Goal: Task Accomplishment & Management: Use online tool/utility

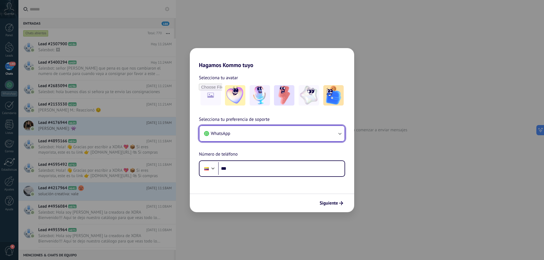
click at [330, 137] on button "WhatsApp" at bounding box center [271, 133] width 145 height 15
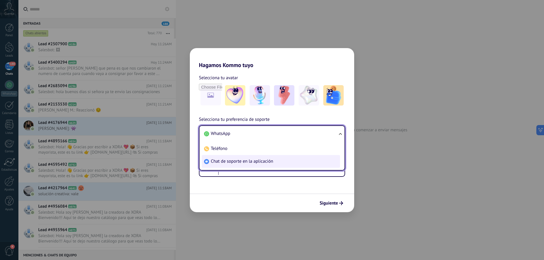
click at [248, 162] on span "Chat de soporte en la aplicación" at bounding box center [242, 162] width 62 height 6
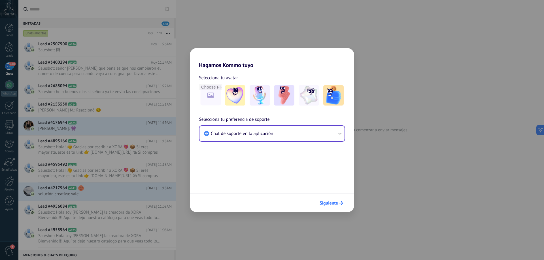
drag, startPoint x: 264, startPoint y: 168, endPoint x: 335, endPoint y: 203, distance: 78.8
click at [335, 203] on form "Selecciona tu avatar Selecciona tu preferencia de soporte Chat de soporte en la…" at bounding box center [272, 141] width 164 height 144
click at [335, 203] on span "Siguiente" at bounding box center [329, 203] width 18 height 4
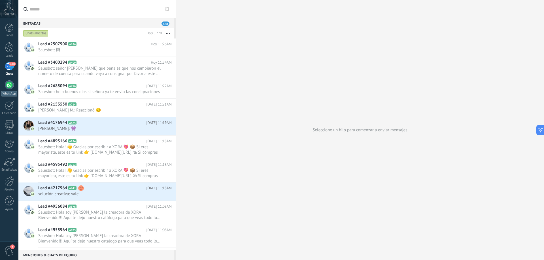
click at [8, 88] on div at bounding box center [9, 84] width 9 height 9
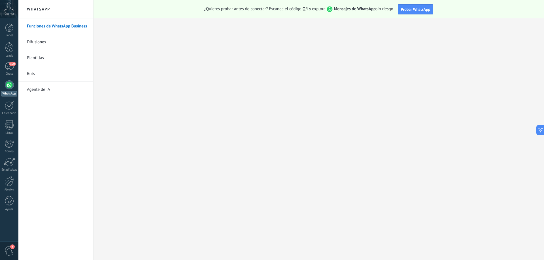
click at [5, 85] on div at bounding box center [9, 84] width 9 height 9
click at [4, 85] on link "WhatsApp" at bounding box center [9, 88] width 18 height 16
drag, startPoint x: 4, startPoint y: 85, endPoint x: 10, endPoint y: 85, distance: 6.0
click at [10, 85] on link "WhatsApp" at bounding box center [9, 88] width 18 height 16
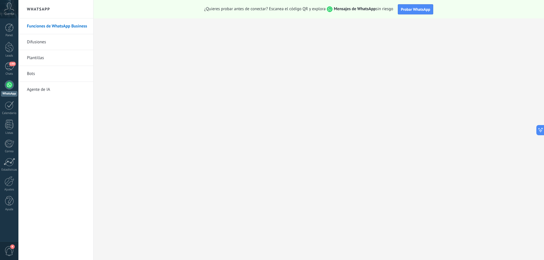
click at [48, 61] on link "Plantillas" at bounding box center [57, 58] width 61 height 16
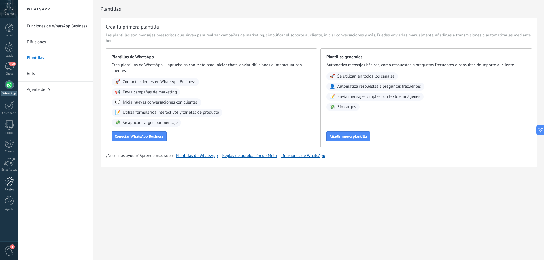
click at [6, 183] on div at bounding box center [10, 182] width 10 height 10
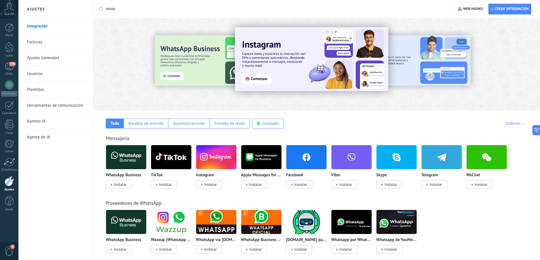
click at [126, 152] on img at bounding box center [126, 157] width 40 height 27
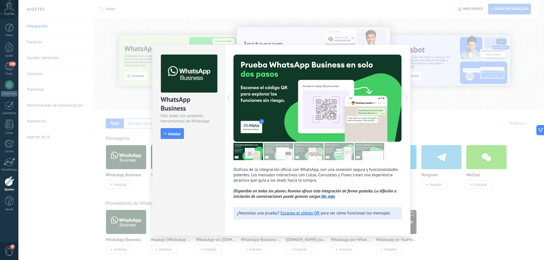
click at [118, 186] on div "WhatsApp Business Más leads con potentes herramientas de WhatsApp install Insta…" at bounding box center [281, 130] width 526 height 260
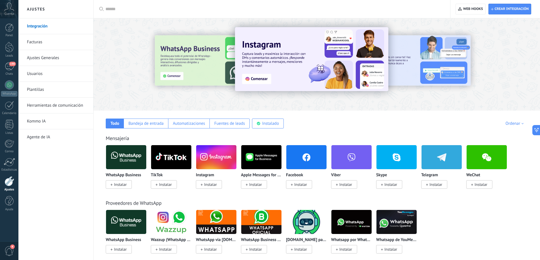
click at [118, 186] on span "Instalar" at bounding box center [120, 184] width 13 height 5
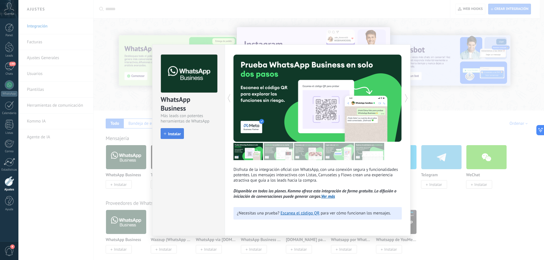
click at [178, 131] on button "Instalar" at bounding box center [172, 133] width 23 height 11
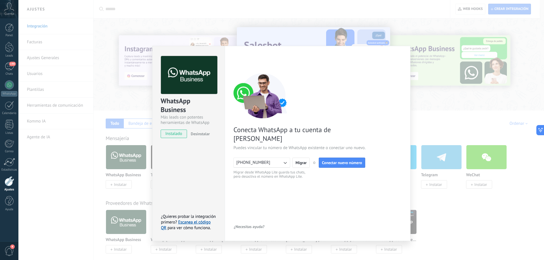
click at [273, 158] on button "+573134553914" at bounding box center [261, 163] width 57 height 10
click at [337, 161] on span "Conectar nuevo número" at bounding box center [342, 163] width 40 height 4
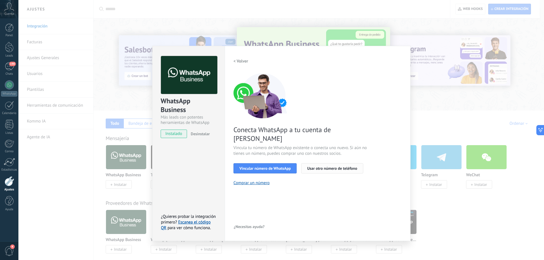
click at [333, 167] on span "Usar otro número de teléfono" at bounding box center [332, 169] width 50 height 4
click at [330, 163] on button "Usar otro número de teléfono" at bounding box center [332, 168] width 62 height 10
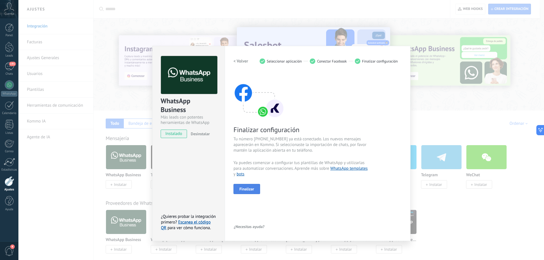
click at [257, 189] on button "Finalizar" at bounding box center [246, 189] width 27 height 10
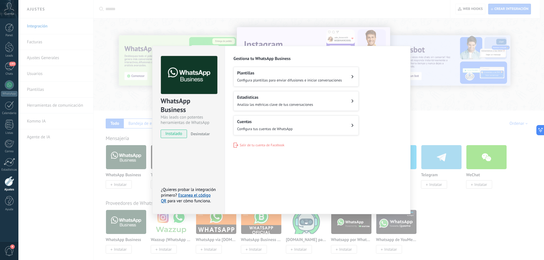
click at [419, 95] on div "WhatsApp Business Más leads con potentes herramientas de WhatsApp instalado Des…" at bounding box center [281, 130] width 526 height 260
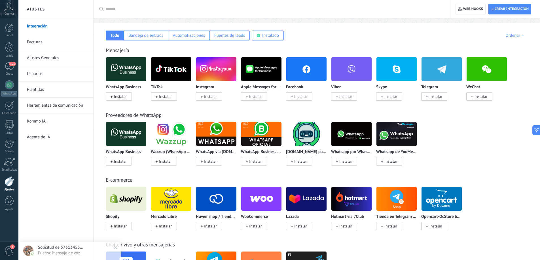
scroll to position [99, 0]
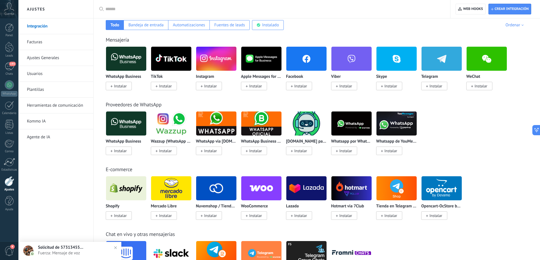
click at [211, 81] on div "Instagram Instalar" at bounding box center [216, 82] width 41 height 14
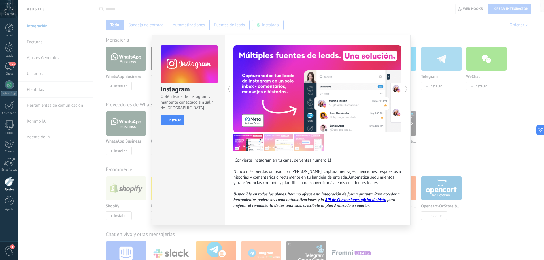
click at [210, 85] on div "Instagram Obtén leads de Instagram y mantente conectado sin salir de Kommo Inst…" at bounding box center [281, 130] width 526 height 260
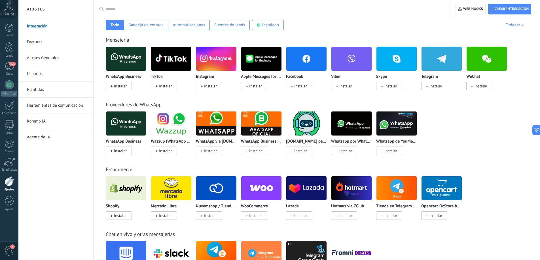
click at [210, 85] on span "Instalar" at bounding box center [210, 86] width 13 height 5
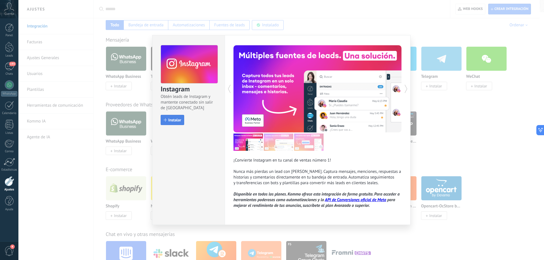
click at [178, 118] on span "Instalar" at bounding box center [174, 120] width 13 height 4
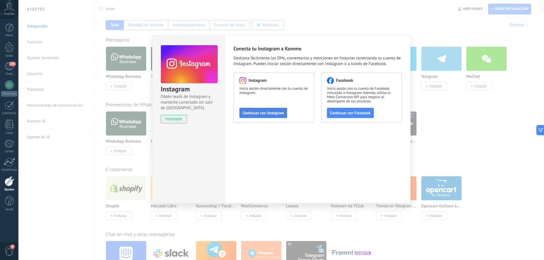
click at [283, 114] on span "Continuar con Instagram" at bounding box center [263, 113] width 41 height 4
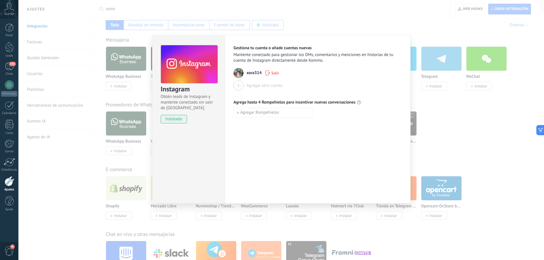
click at [352, 31] on div "Instagram Obtén leads de Instagram y mantente conectado sin salir de Kommo inst…" at bounding box center [281, 130] width 526 height 260
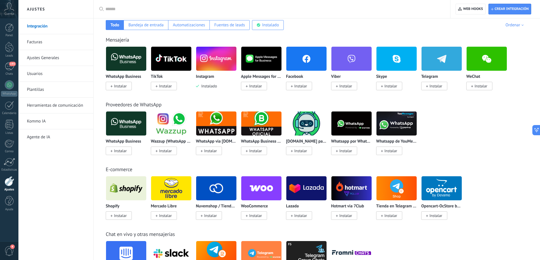
click at [161, 85] on span "Instalar" at bounding box center [165, 86] width 13 height 5
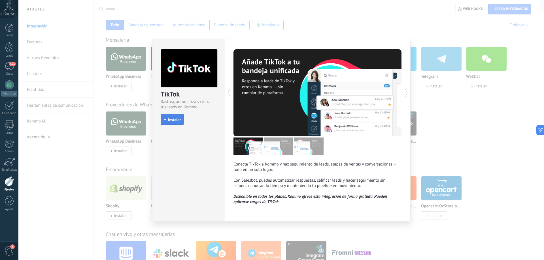
click at [179, 121] on span "Instalar" at bounding box center [174, 120] width 13 height 4
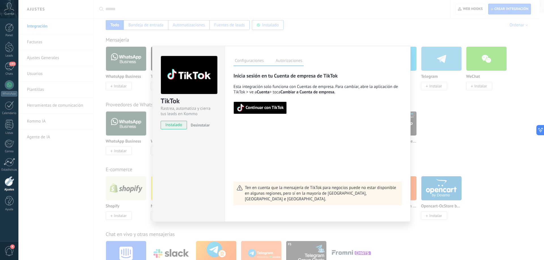
click at [272, 111] on span "Continuar con TikTok" at bounding box center [260, 108] width 47 height 8
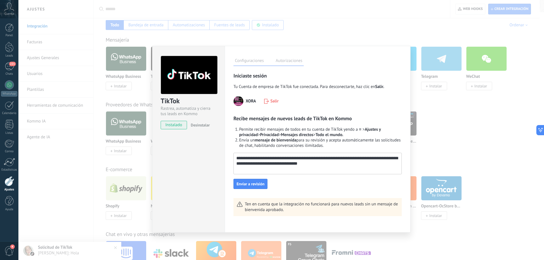
click at [440, 138] on div "TikTok Rastrea, automatiza y cierra tus leads en Kommo instalado Desinstalar Co…" at bounding box center [281, 130] width 526 height 260
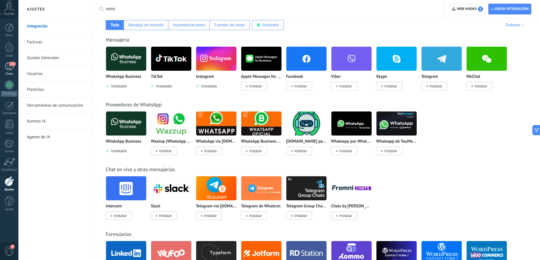
click at [6, 70] on div "225" at bounding box center [9, 66] width 9 height 8
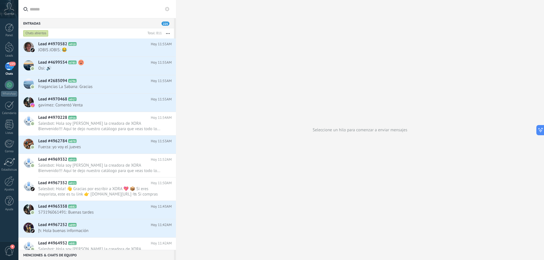
click at [13, 64] on span "225" at bounding box center [12, 64] width 7 height 5
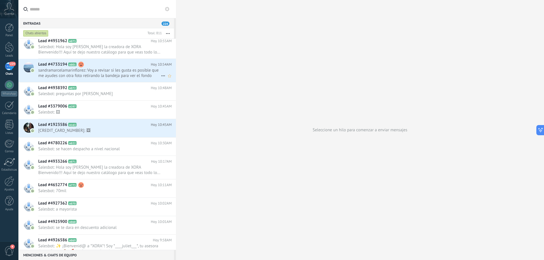
scroll to position [634, 0]
